Goal: Check status: Check status

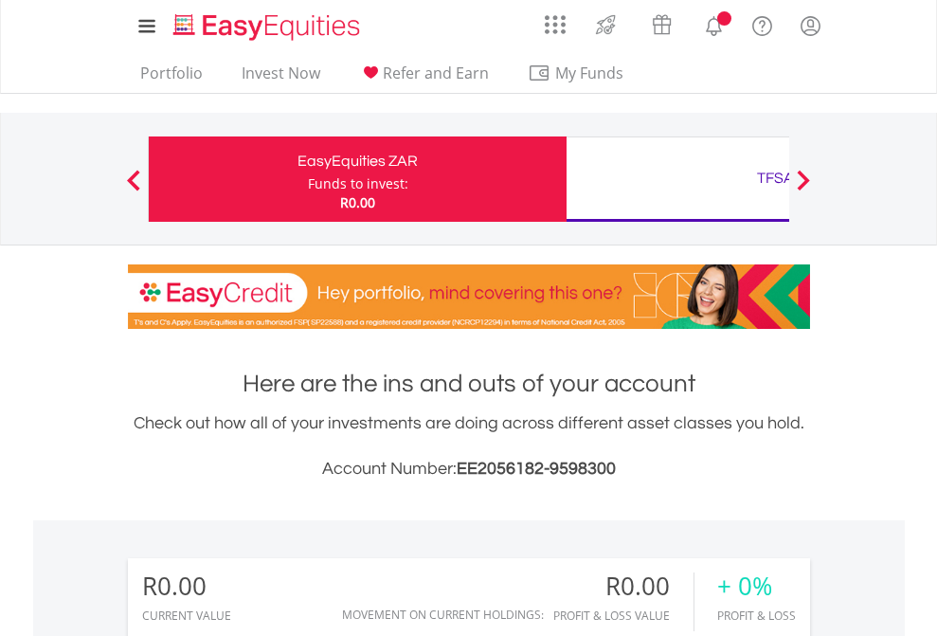
scroll to position [182, 297]
click at [308, 179] on div "Funds to invest:" at bounding box center [358, 183] width 100 height 19
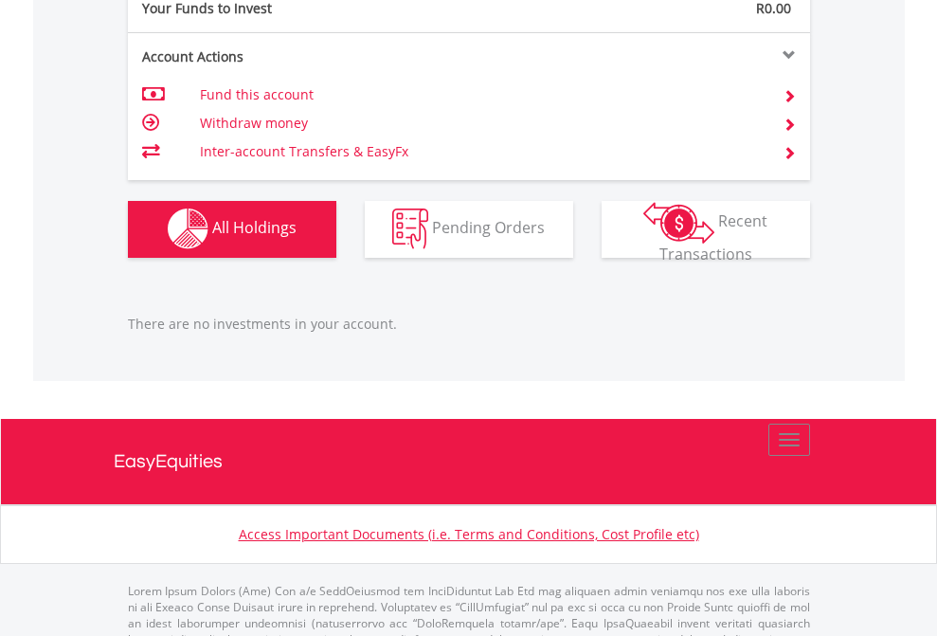
scroll to position [1876, 0]
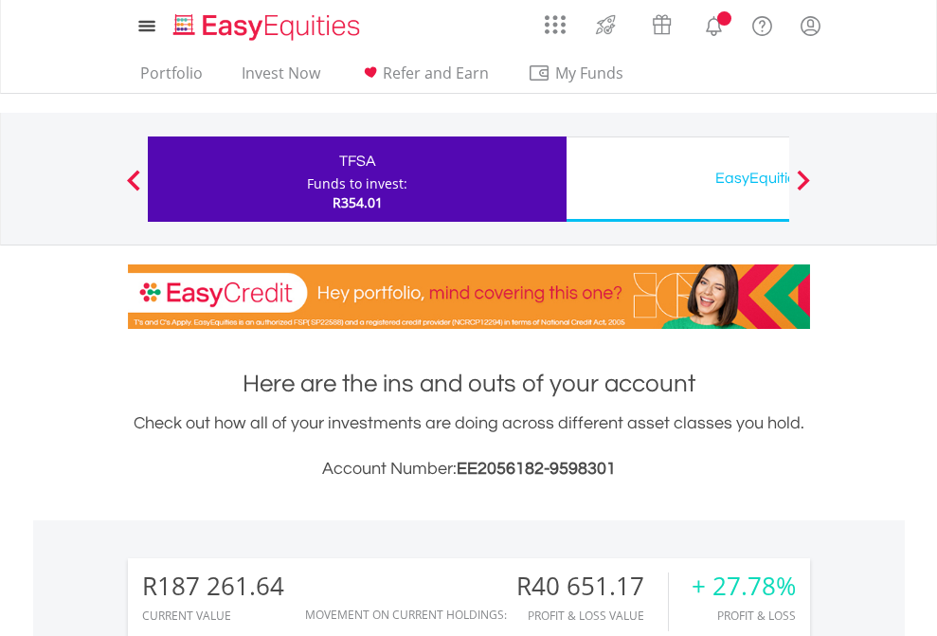
scroll to position [182, 297]
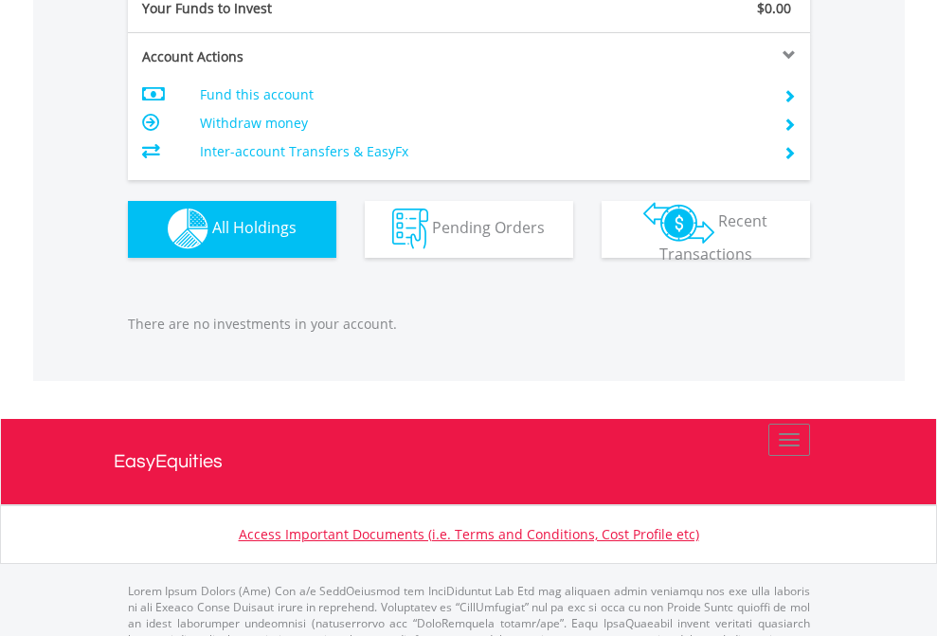
scroll to position [1876, 0]
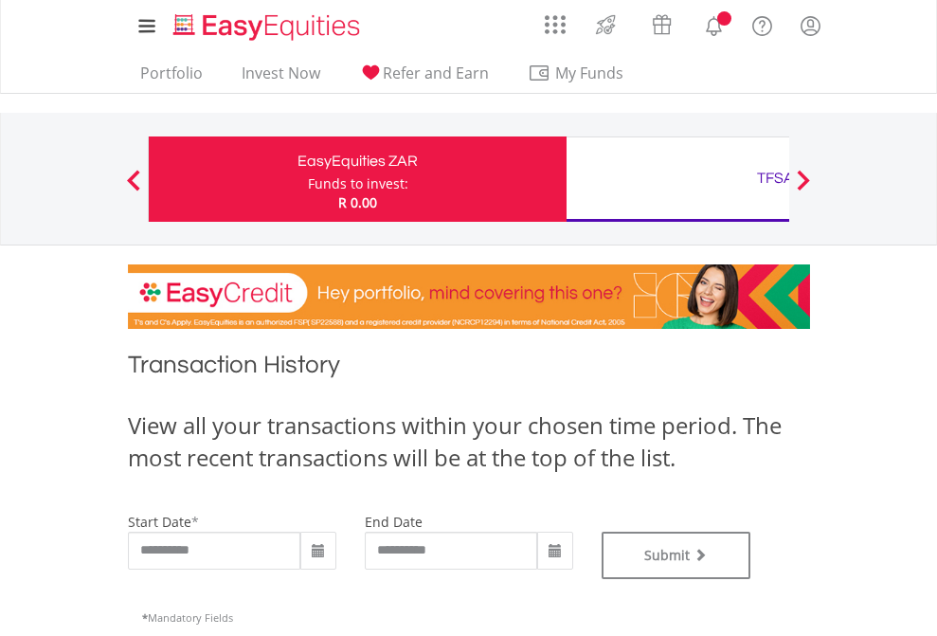
type input "**********"
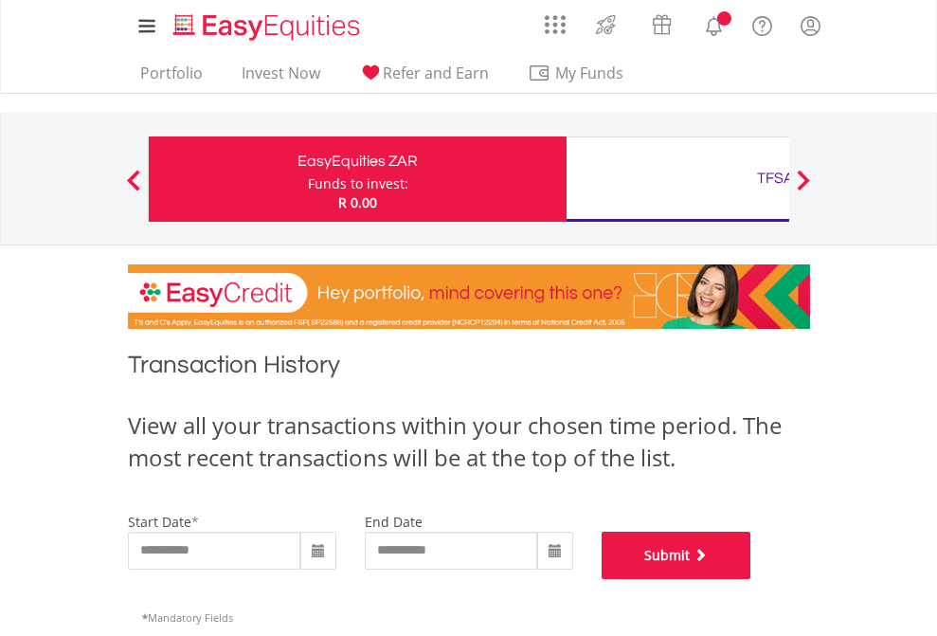
click at [751, 579] on button "Submit" at bounding box center [677, 554] width 150 height 47
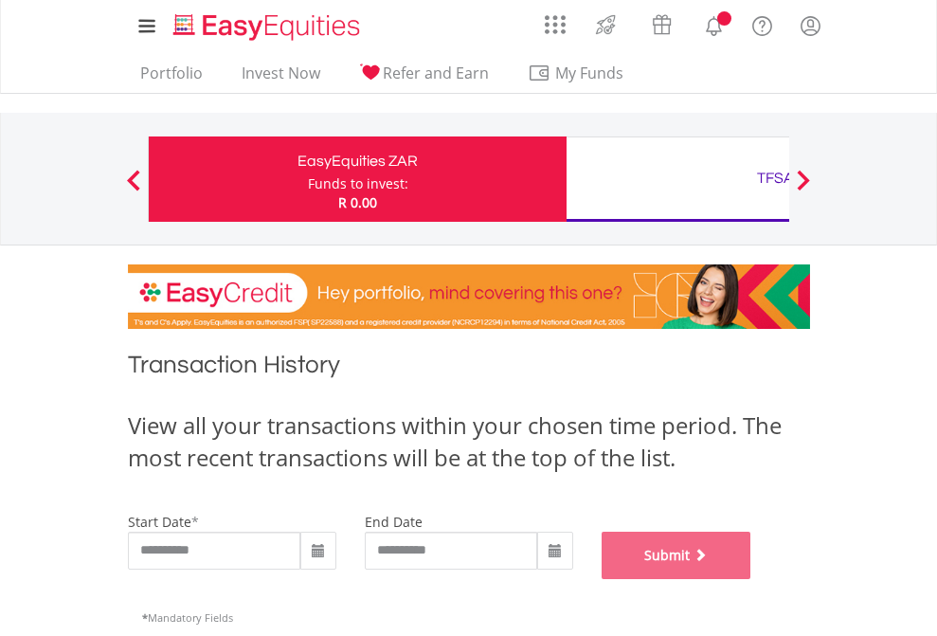
scroll to position [768, 0]
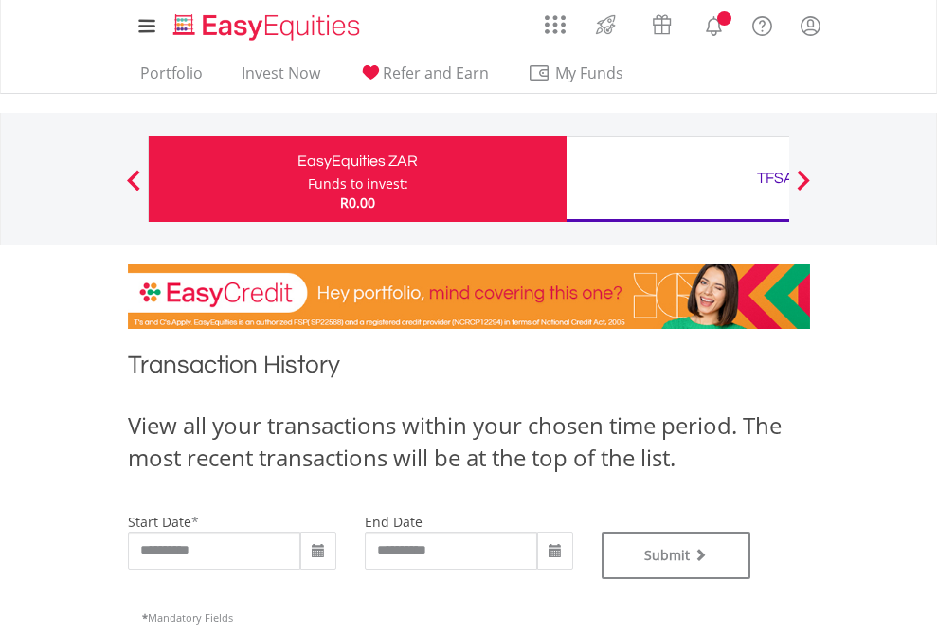
click at [677, 179] on div "TFSA" at bounding box center [775, 178] width 395 height 27
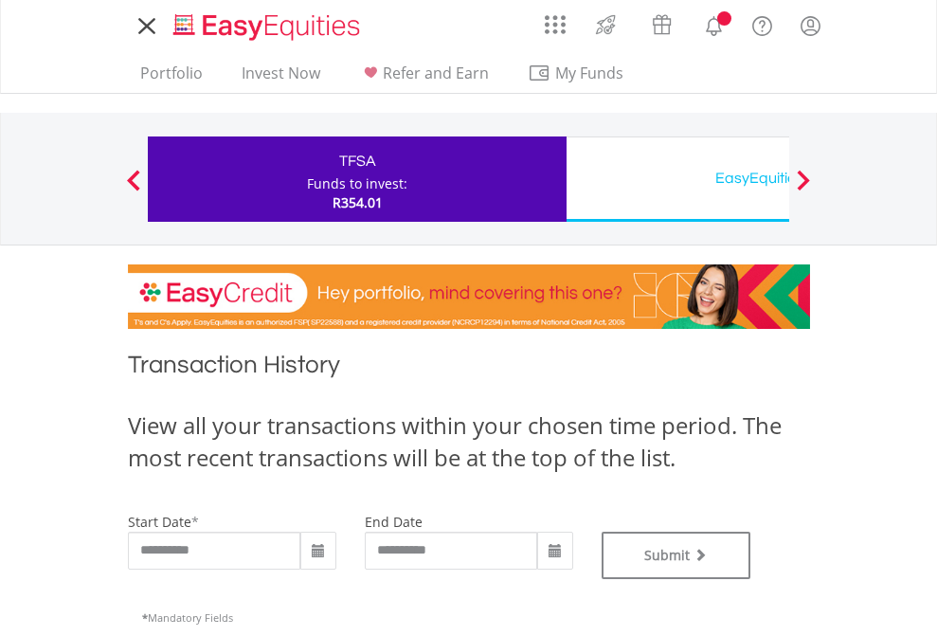
type input "**********"
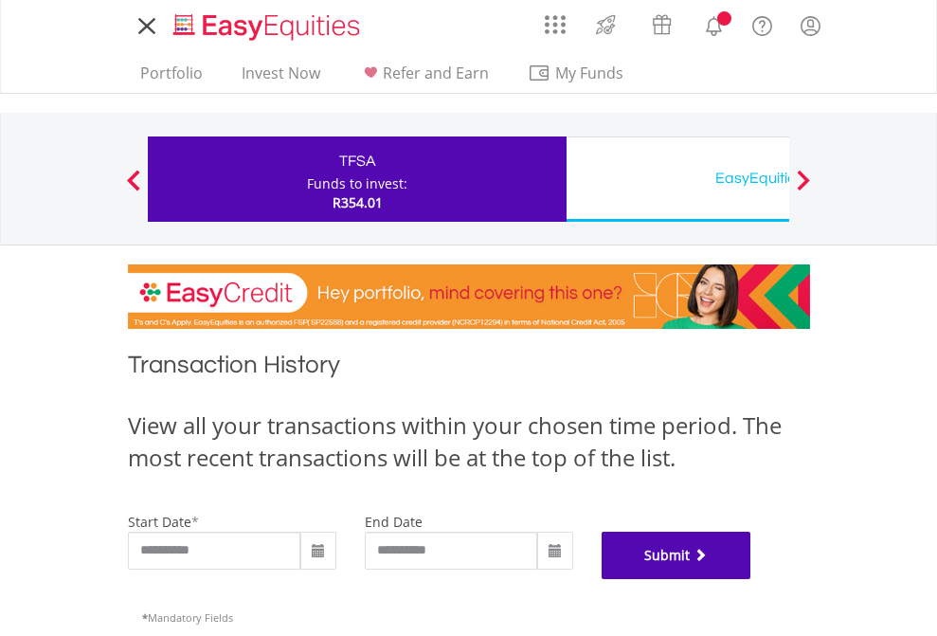
click at [751, 579] on button "Submit" at bounding box center [677, 554] width 150 height 47
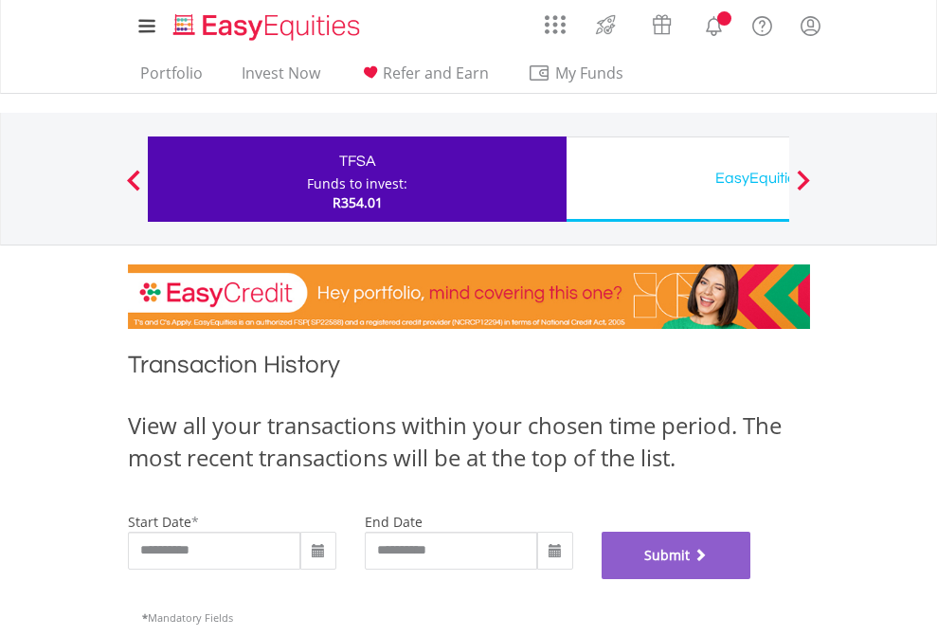
scroll to position [768, 0]
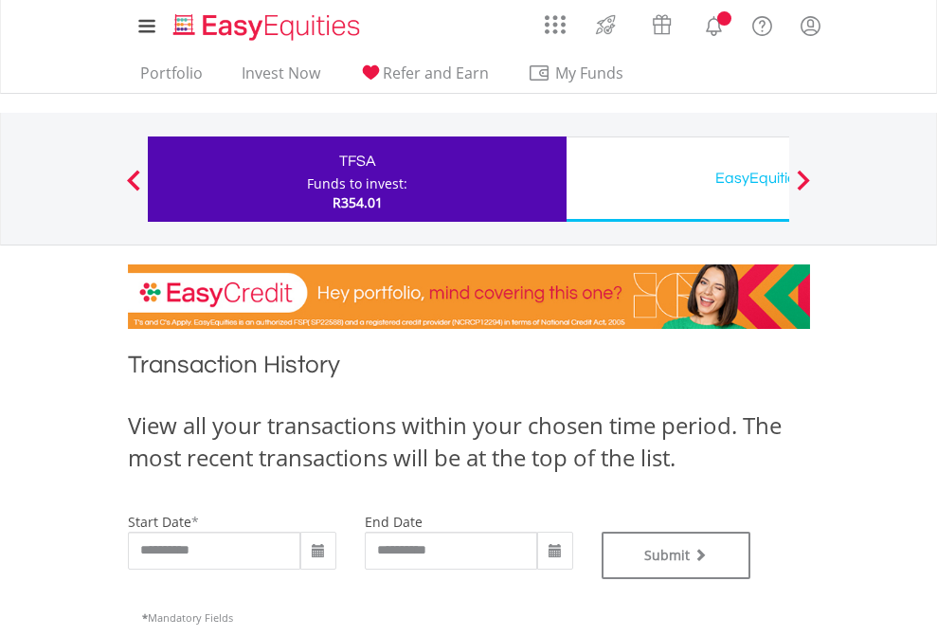
click at [677, 179] on div "EasyEquities USD" at bounding box center [775, 178] width 395 height 27
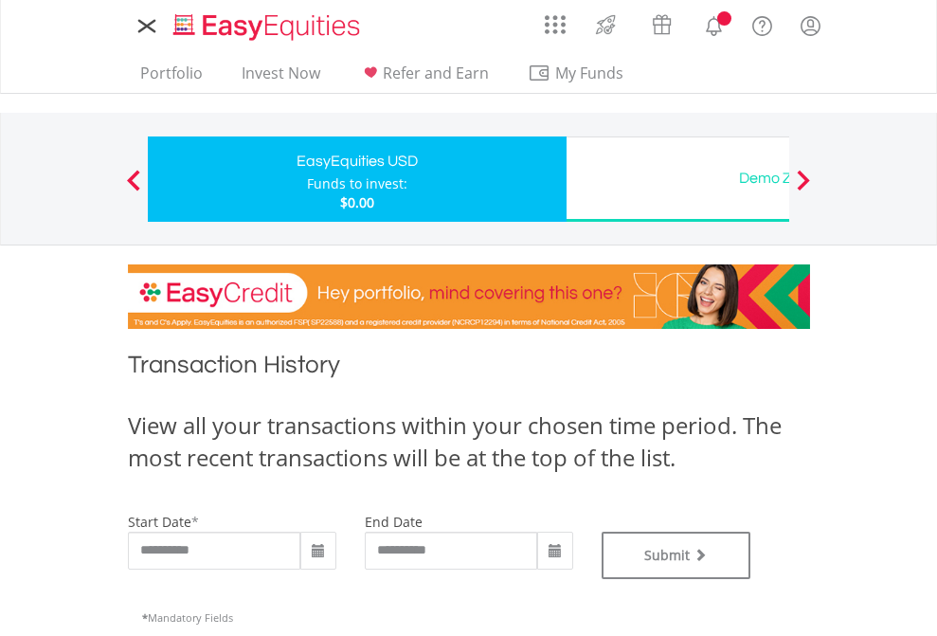
type input "**********"
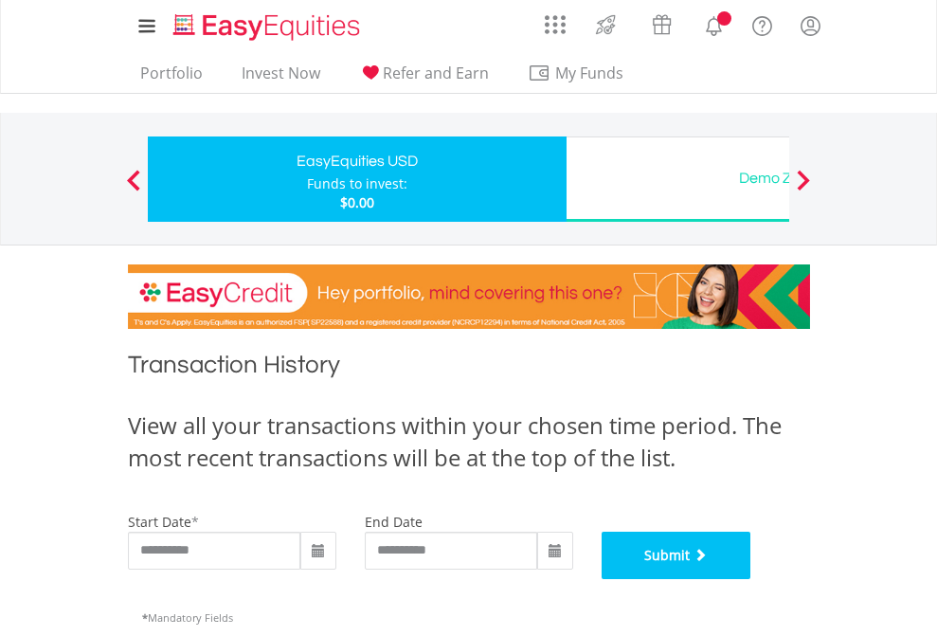
click at [751, 579] on button "Submit" at bounding box center [677, 554] width 150 height 47
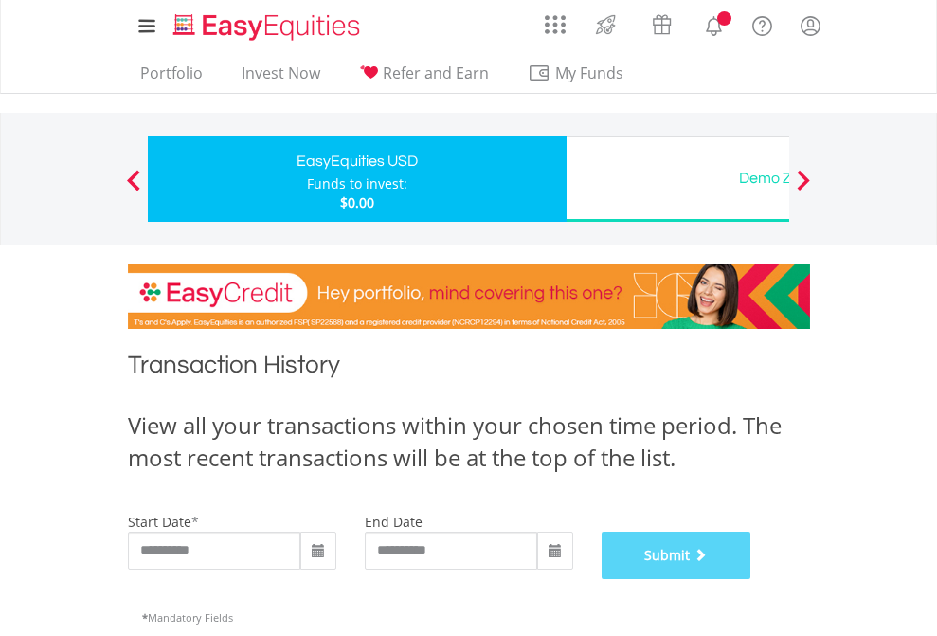
scroll to position [768, 0]
